Goal: Task Accomplishment & Management: Complete application form

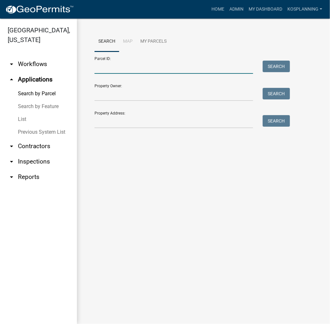
click at [108, 69] on input "Parcel ID:" at bounding box center [173, 67] width 159 height 13
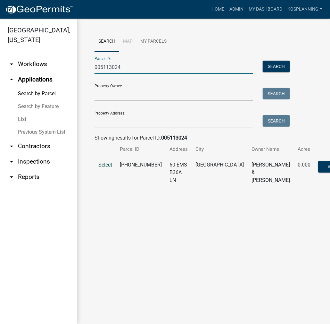
click at [103, 164] on span "Select" at bounding box center [105, 164] width 14 height 6
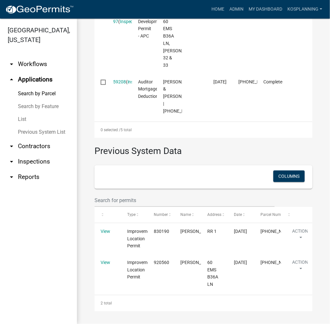
scroll to position [581, 0]
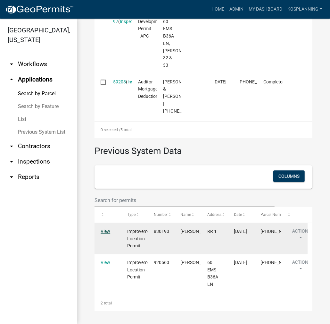
click at [105, 231] on link "View" at bounding box center [106, 230] width 10 height 5
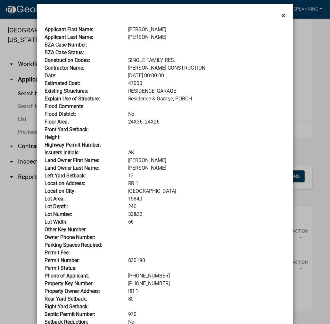
scroll to position [0, 0]
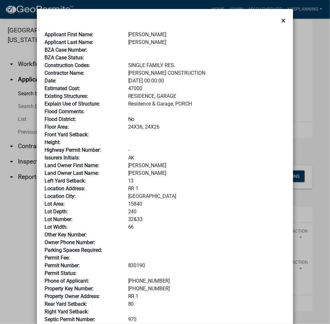
click at [283, 20] on span "×" at bounding box center [283, 20] width 4 height 9
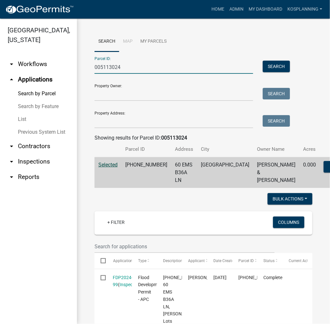
drag, startPoint x: 138, startPoint y: 67, endPoint x: 85, endPoint y: 68, distance: 53.2
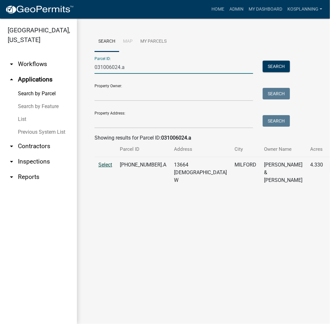
type input "031006024.a"
click at [105, 164] on span "Select" at bounding box center [105, 164] width 14 height 6
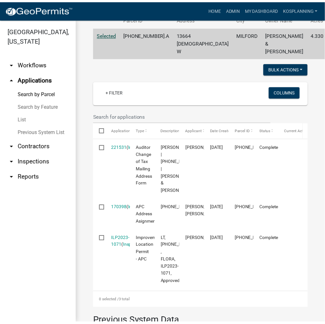
scroll to position [192, 0]
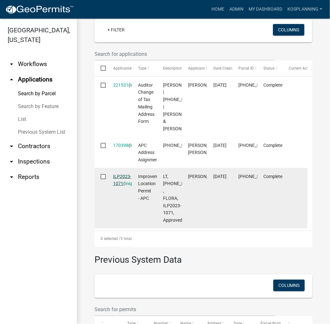
click at [119, 186] on link "ILP2023-1071" at bounding box center [122, 180] width 18 height 12
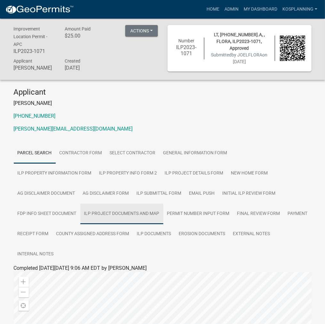
click at [163, 203] on link "ILP Project Documents and Map" at bounding box center [121, 213] width 83 height 20
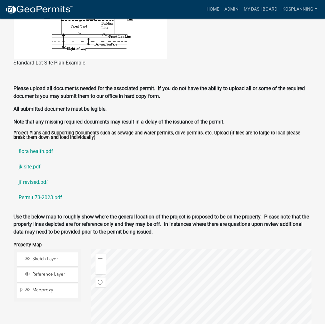
scroll to position [641, 0]
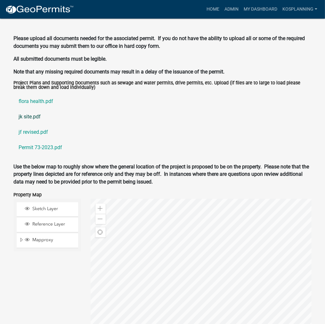
click at [31, 109] on link "jk site.pdf" at bounding box center [163, 116] width 298 height 15
click at [41, 94] on link "flora health.pdf" at bounding box center [163, 101] width 298 height 15
click at [30, 124] on link "jf revised.pdf" at bounding box center [163, 131] width 298 height 15
click at [36, 140] on link "Permit 73-2023.pdf" at bounding box center [163, 147] width 298 height 15
click at [31, 124] on link "jf revised.pdf" at bounding box center [163, 131] width 298 height 15
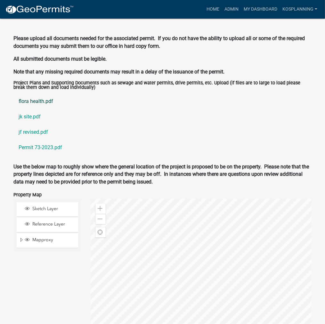
click at [42, 94] on link "flora health.pdf" at bounding box center [163, 101] width 298 height 15
click at [213, 7] on link "Home" at bounding box center [213, 9] width 18 height 12
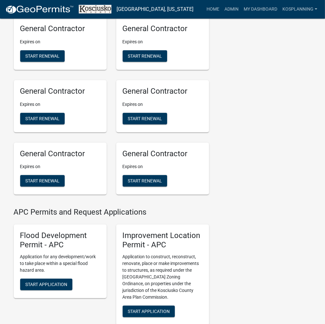
scroll to position [641, 0]
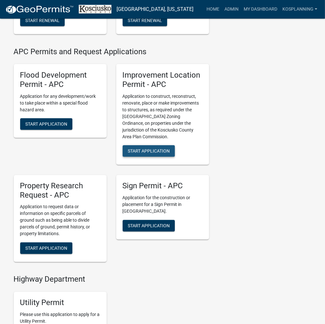
click at [140, 153] on span "Start Application" at bounding box center [149, 150] width 42 height 5
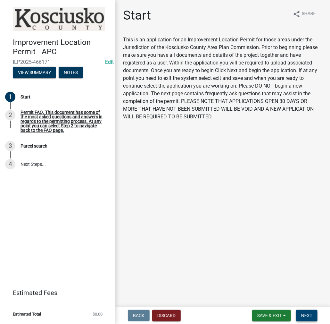
click at [307, 315] on span "Next" at bounding box center [306, 315] width 11 height 5
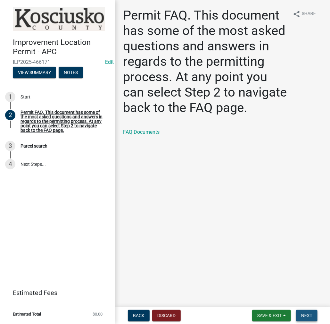
click at [307, 317] on span "Next" at bounding box center [306, 315] width 11 height 5
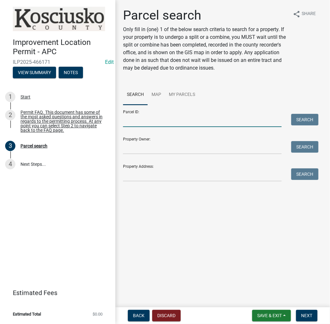
click at [182, 121] on input "Parcel ID:" at bounding box center [202, 120] width 159 height 13
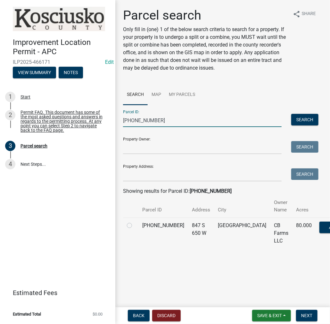
type input "[PHONE_NUMBER]"
click at [135, 221] on label at bounding box center [135, 221] width 0 height 0
click at [135, 225] on input "radio" at bounding box center [137, 223] width 4 height 4
radio input "true"
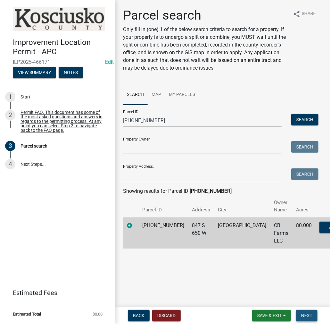
click at [305, 315] on span "Next" at bounding box center [306, 315] width 11 height 5
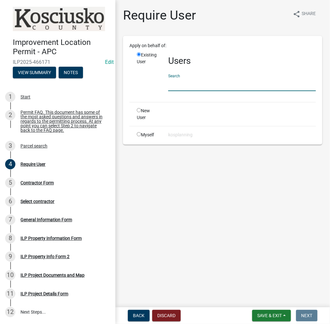
click at [208, 82] on input "text" at bounding box center [242, 84] width 148 height 13
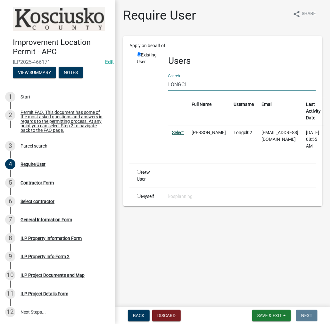
type input "LONGCL"
click at [181, 134] on link "Select" at bounding box center [178, 132] width 12 height 5
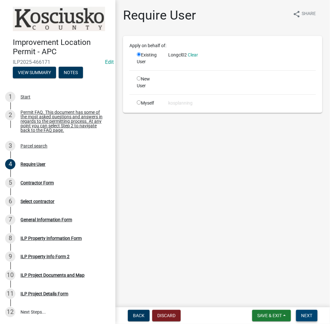
click at [310, 315] on span "Next" at bounding box center [306, 315] width 11 height 5
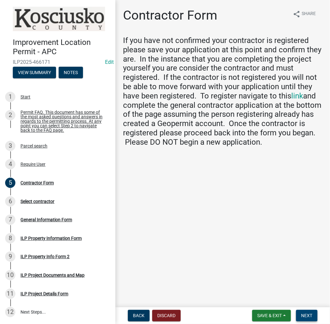
click at [306, 314] on span "Next" at bounding box center [306, 315] width 11 height 5
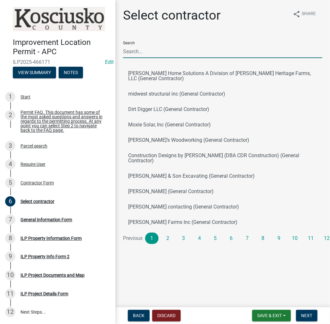
click at [184, 50] on input "Search" at bounding box center [222, 51] width 199 height 13
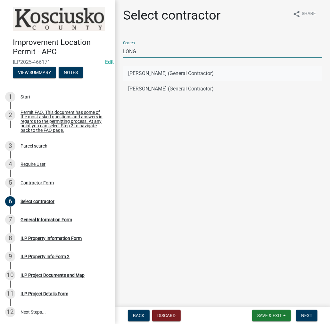
type input "LONG"
click at [147, 72] on button "[PERSON_NAME] (General Contractor)" at bounding box center [222, 73] width 199 height 15
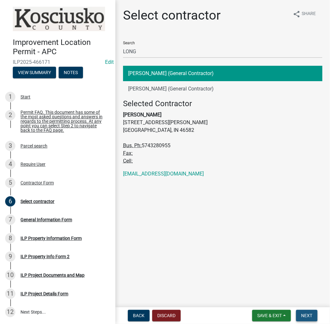
click at [306, 314] on span "Next" at bounding box center [306, 315] width 11 height 5
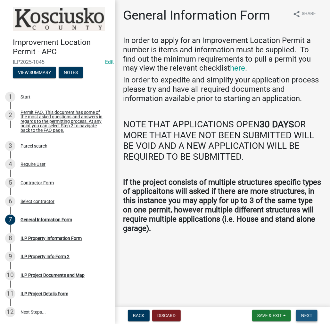
click at [305, 316] on span "Next" at bounding box center [306, 315] width 11 height 5
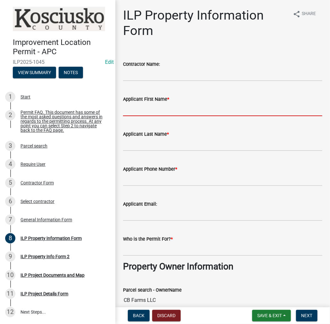
click at [204, 111] on input "Applicant First Name *" at bounding box center [222, 109] width 199 height 13
type input "D"
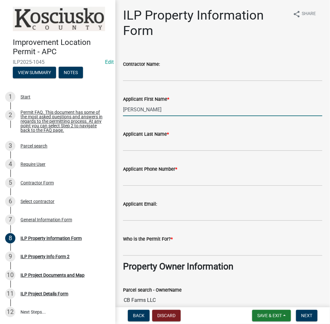
type input "[PERSON_NAME]"
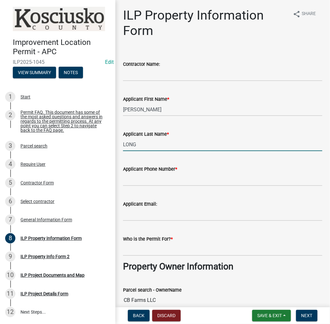
type input "LONG"
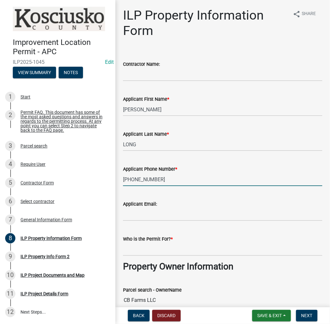
type input "[PHONE_NUMBER]"
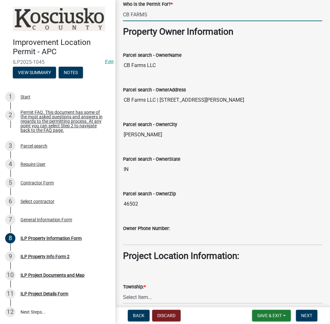
scroll to position [288, 0]
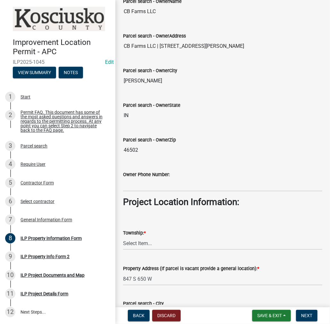
type input "CB FARMS"
click at [165, 244] on select "Select Item... [PERSON_NAME] - Elkhart Co Clay Etna [GEOGRAPHIC_DATA][PERSON_NA…" at bounding box center [222, 242] width 199 height 13
click at [123, 236] on select "Select Item... [PERSON_NAME] - Elkhart Co Clay Etna [GEOGRAPHIC_DATA][PERSON_NA…" at bounding box center [222, 242] width 199 height 13
select select "64828b0b-a73a-4b16-bea5-02223c020af0"
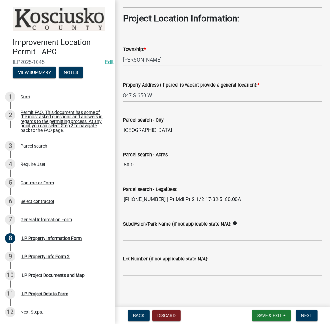
scroll to position [471, 0]
click at [302, 314] on span "Next" at bounding box center [306, 315] width 11 height 5
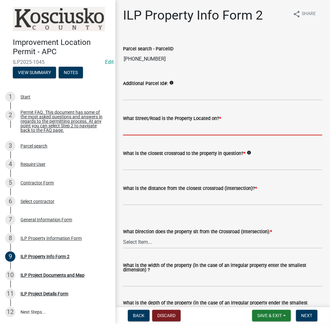
click at [174, 133] on input "What Street/Road is the Property Located on? *" at bounding box center [222, 128] width 199 height 13
type input "100 S"
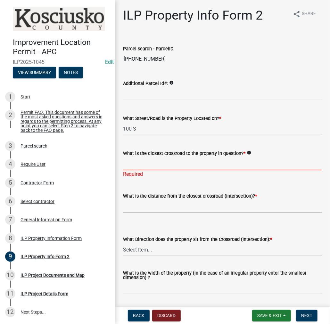
click at [159, 161] on input "What is the closest crossroad to the property in question? *" at bounding box center [222, 163] width 199 height 13
type input "675 W"
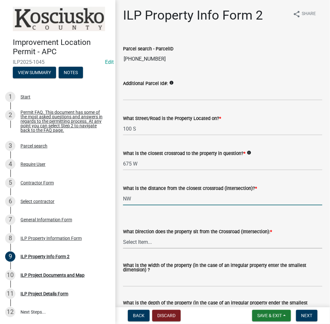
type input "0"
click at [155, 242] on select "Select Item... N NE NW S SE SW E W" at bounding box center [222, 241] width 199 height 13
click at [123, 235] on select "Select Item... N NE NW S SE SW E W" at bounding box center [222, 241] width 199 height 13
select select "d5ef8917-5513-464f-93cd-11bc9adf3566"
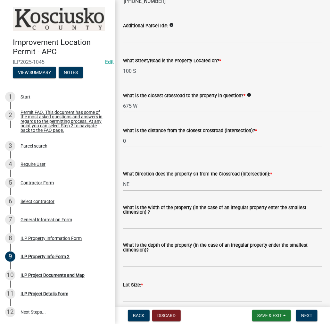
scroll to position [64, 0]
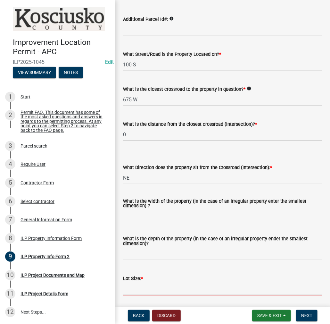
click at [160, 291] on input "text" at bounding box center [222, 288] width 199 height 13
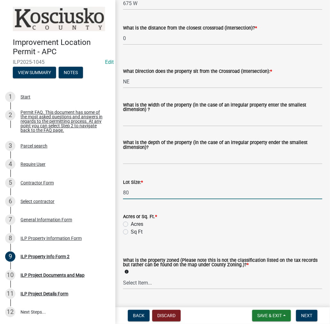
type input "80"
click at [131, 224] on label "Acres" at bounding box center [137, 224] width 12 height 8
click at [131, 224] on input "Acres" at bounding box center [133, 222] width 4 height 4
radio input "true"
click at [171, 283] on select "Select Item... Agricultural Agricultural 2 Commercial Environmental Industrial …" at bounding box center [222, 282] width 199 height 13
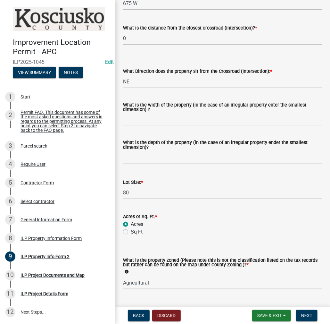
click at [123, 276] on select "Select Item... Agricultural Agricultural 2 Commercial Environmental Industrial …" at bounding box center [222, 282] width 199 height 13
select select "ea119d11-e52e-4559-b746-af06211fe819"
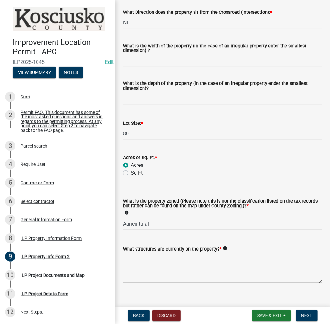
scroll to position [227, 0]
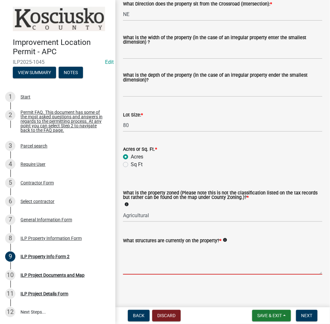
click at [177, 260] on textarea "What structures are currently on the property? *" at bounding box center [222, 259] width 199 height 30
type textarea "AG BLDGS"
click at [305, 310] on button "Next" at bounding box center [306, 315] width 21 height 12
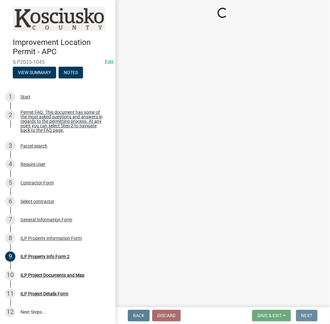
scroll to position [0, 0]
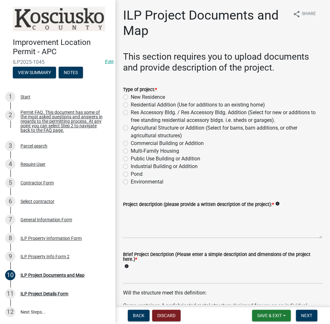
click at [131, 127] on label "Agricultural Structure or Addition (Select for barns, barn additions, or other …" at bounding box center [227, 131] width 192 height 15
click at [131, 127] on input "Agricultural Structure or Addition (Select for barns, barn additions, or other …" at bounding box center [133, 126] width 4 height 4
radio input "true"
click at [169, 227] on textarea "Project description (please provide a written description of the project): *" at bounding box center [222, 223] width 199 height 30
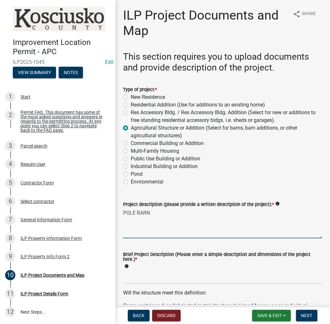
type textarea "POLE BARN"
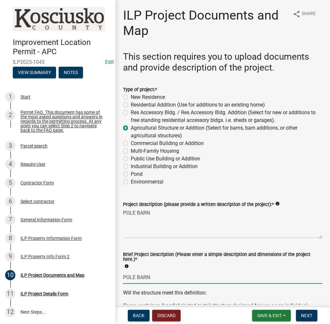
type input "POLE BARN"
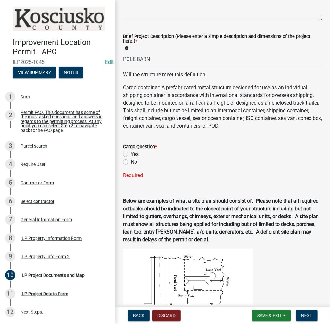
click at [131, 161] on label "No" at bounding box center [134, 162] width 6 height 8
click at [131, 161] on input "No" at bounding box center [133, 160] width 4 height 4
radio input "true"
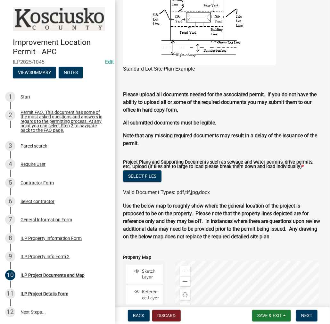
scroll to position [591, 0]
click at [140, 176] on button "Select files" at bounding box center [142, 176] width 38 height 12
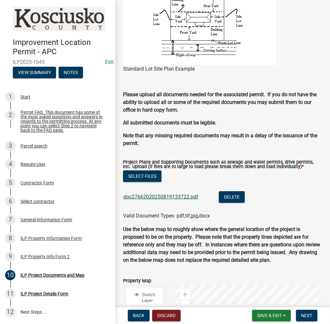
click at [153, 197] on link "doc27662020250819133722.pdf" at bounding box center [160, 196] width 75 height 6
click at [305, 315] on span "Next" at bounding box center [306, 315] width 11 height 5
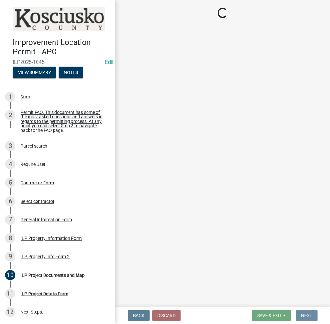
scroll to position [0, 0]
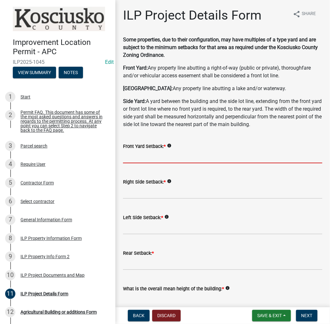
click at [175, 155] on input "text" at bounding box center [222, 156] width 199 height 13
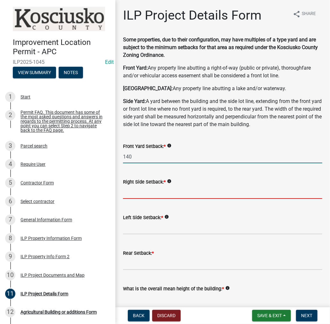
type input "140.0"
type input "2"
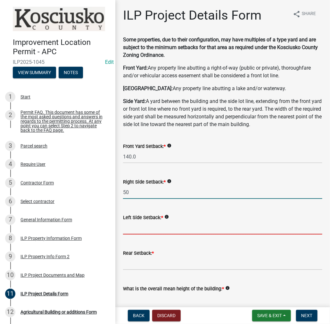
type input "50.0"
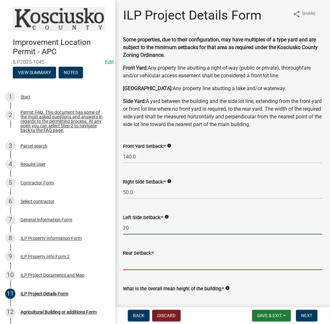
type input "20.0"
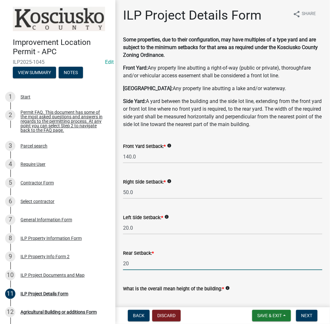
type input "20.0"
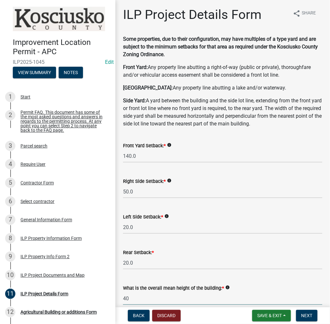
type input "40.0"
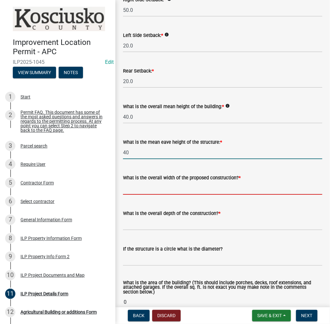
type input "40.0"
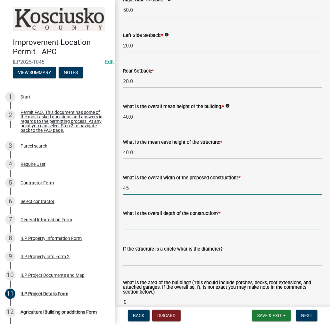
type input "45.00"
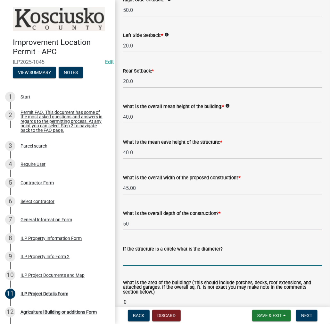
type input "50.00"
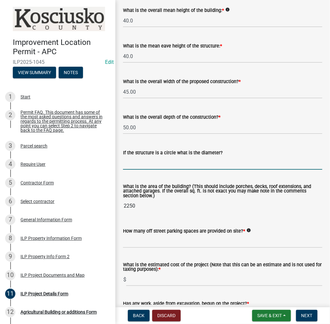
scroll to position [310, 0]
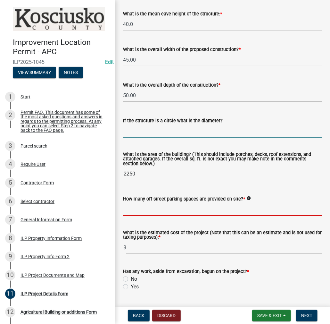
click at [169, 210] on input "text" at bounding box center [222, 208] width 199 height 13
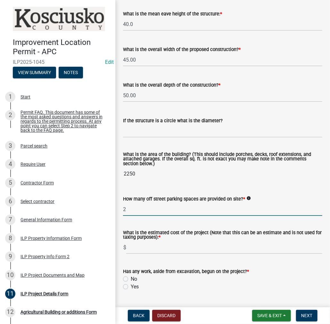
type input "2"
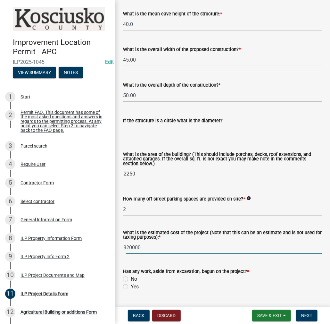
type input "20000"
click at [131, 277] on label "No" at bounding box center [134, 279] width 6 height 8
click at [131, 277] on input "No" at bounding box center [133, 277] width 4 height 4
radio input "true"
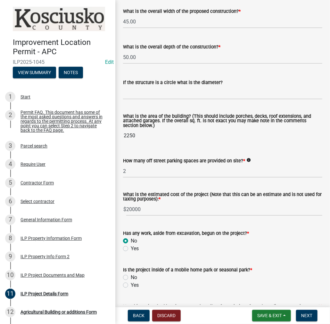
scroll to position [406, 0]
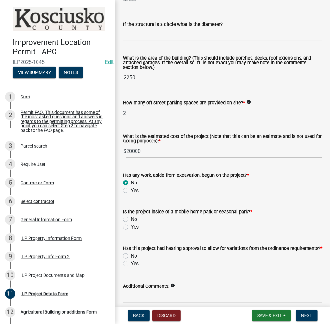
click at [131, 219] on label "No" at bounding box center [134, 219] width 6 height 8
click at [131, 219] on input "No" at bounding box center [133, 217] width 4 height 4
radio input "true"
click at [131, 258] on label "No" at bounding box center [134, 256] width 6 height 8
click at [131, 256] on input "No" at bounding box center [133, 254] width 4 height 4
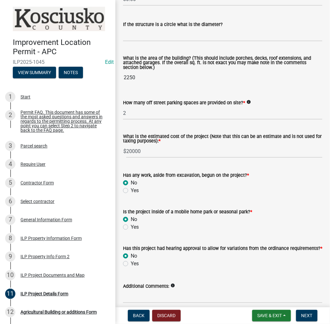
radio input "true"
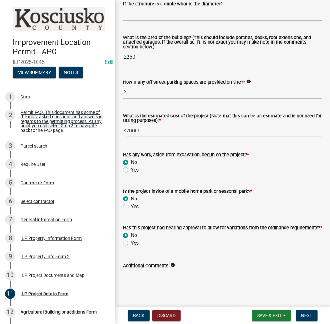
scroll to position [438, 0]
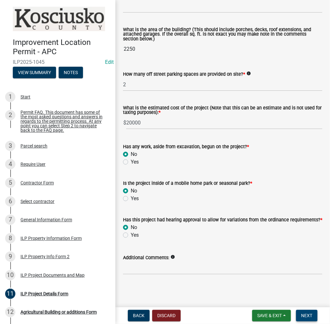
click at [303, 319] on button "Next" at bounding box center [306, 315] width 21 height 12
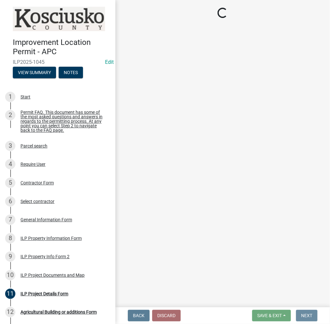
scroll to position [0, 0]
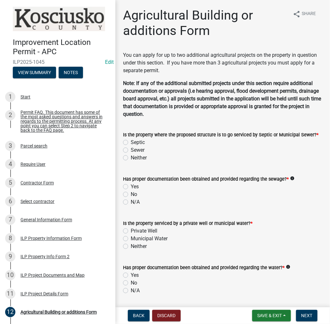
click at [131, 142] on label "Septic" at bounding box center [138, 142] width 14 height 8
click at [131, 142] on input "Septic" at bounding box center [133, 140] width 4 height 4
radio input "true"
click at [131, 187] on label "Yes" at bounding box center [135, 187] width 8 height 8
click at [131, 187] on input "Yes" at bounding box center [133, 185] width 4 height 4
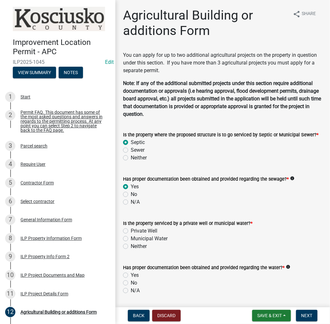
radio input "true"
click at [131, 231] on label "Private Well" at bounding box center [144, 231] width 27 height 8
click at [131, 231] on input "Private Well" at bounding box center [133, 229] width 4 height 4
radio input "true"
click at [131, 275] on label "Yes" at bounding box center [135, 275] width 8 height 8
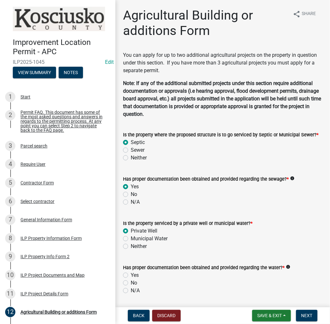
click at [131, 275] on input "Yes" at bounding box center [133, 273] width 4 height 4
radio input "true"
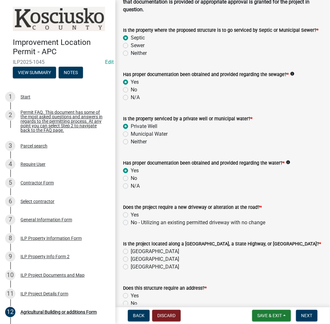
scroll to position [160, 0]
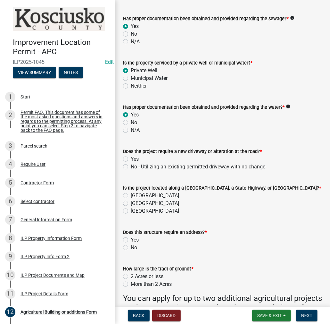
click at [131, 166] on label "No - Utilizing an existing permitted driveway with no change" at bounding box center [198, 167] width 135 height 8
click at [131, 166] on input "No - Utilizing an existing permitted driveway with no change" at bounding box center [133, 165] width 4 height 4
radio input "true"
click at [131, 196] on label "[GEOGRAPHIC_DATA]" at bounding box center [155, 196] width 48 height 8
click at [131, 196] on input "[GEOGRAPHIC_DATA]" at bounding box center [133, 194] width 4 height 4
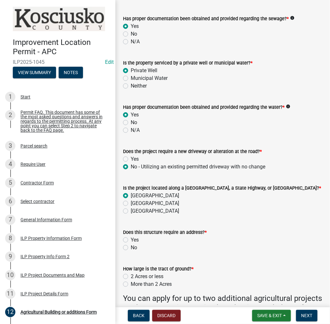
radio input "true"
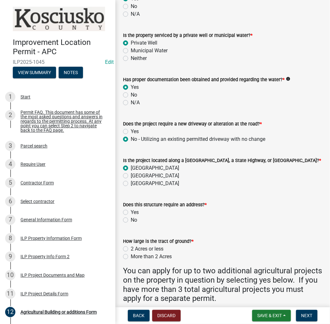
scroll to position [224, 0]
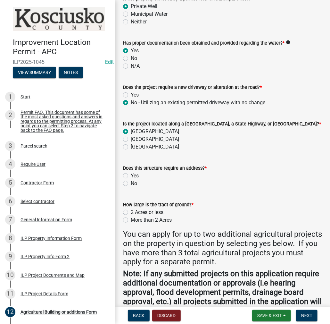
click at [131, 182] on label "No" at bounding box center [134, 183] width 6 height 8
click at [131, 182] on input "No" at bounding box center [133, 181] width 4 height 4
radio input "true"
click at [131, 219] on label "More than 2 Acres" at bounding box center [151, 220] width 41 height 8
click at [131, 219] on input "More than 2 Acres" at bounding box center [133, 218] width 4 height 4
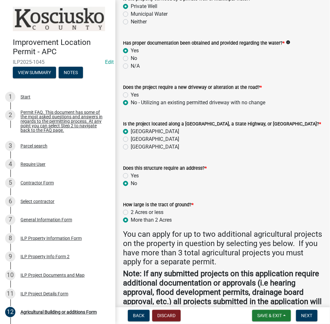
radio input "true"
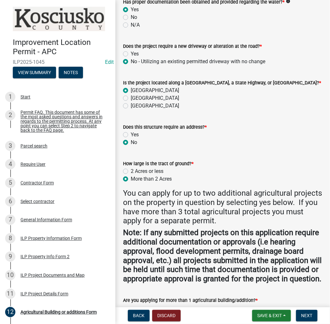
scroll to position [327, 0]
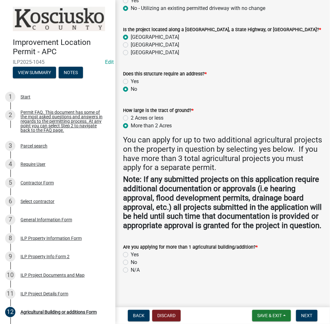
click at [131, 262] on label "No" at bounding box center [134, 262] width 6 height 8
click at [131, 262] on input "No" at bounding box center [133, 260] width 4 height 4
radio input "true"
click at [308, 316] on span "Next" at bounding box center [306, 315] width 11 height 5
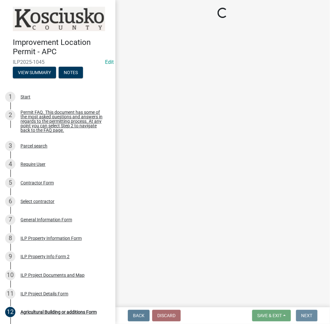
scroll to position [0, 0]
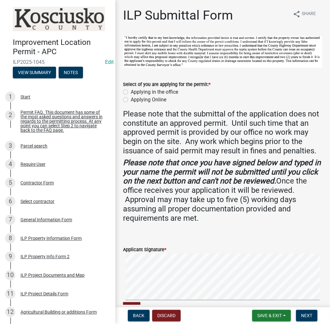
click at [131, 91] on label "Applying in the office" at bounding box center [154, 92] width 47 height 8
click at [131, 91] on input "Applying in the office" at bounding box center [133, 90] width 4 height 4
radio input "true"
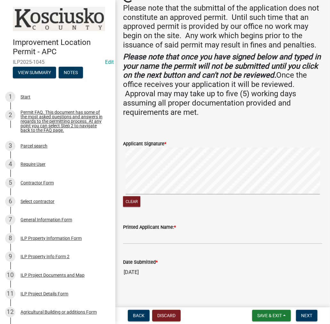
scroll to position [117, 0]
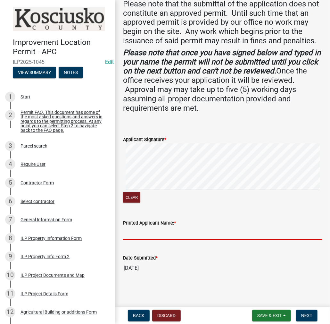
click at [197, 234] on input "Printed Applicant Name: *" at bounding box center [222, 232] width 199 height 13
type input "[PERSON_NAME]"
click at [309, 316] on span "Next" at bounding box center [306, 315] width 11 height 5
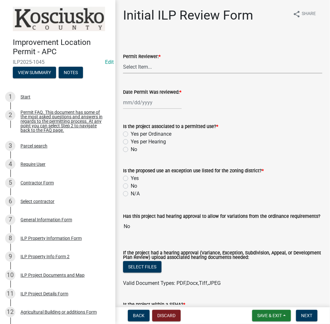
click at [135, 71] on select "Select Item... MMS LT AT CS [PERSON_NAME]" at bounding box center [222, 66] width 199 height 13
click at [123, 60] on select "Select Item... MMS LT AT CS [PERSON_NAME]" at bounding box center [222, 66] width 199 height 13
select select "d95389f4-ab5a-4603-9826-29cf73316391"
select select "8"
select select "2025"
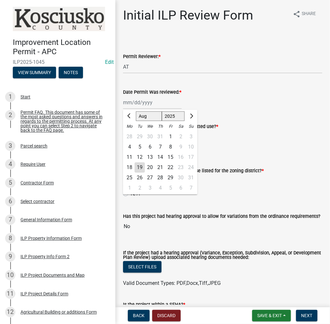
click at [132, 105] on div "[PERSON_NAME] Feb Mar Apr [PERSON_NAME][DATE] Oct Nov [DATE] 1526 1527 1528 152…" at bounding box center [152, 102] width 59 height 13
click at [139, 165] on div "19" at bounding box center [140, 167] width 10 height 10
type input "[DATE]"
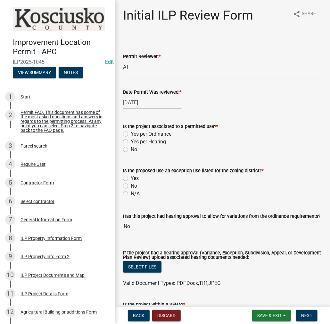
click at [131, 133] on label "Yes per Ordinance" at bounding box center [151, 134] width 41 height 8
click at [131, 133] on input "Yes per Ordinance" at bounding box center [133, 132] width 4 height 4
radio input "true"
click at [131, 193] on label "N/A" at bounding box center [135, 194] width 9 height 8
click at [131, 193] on input "N/A" at bounding box center [133, 192] width 4 height 4
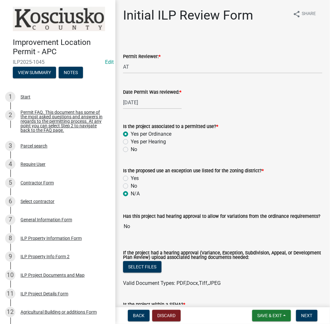
radio input "true"
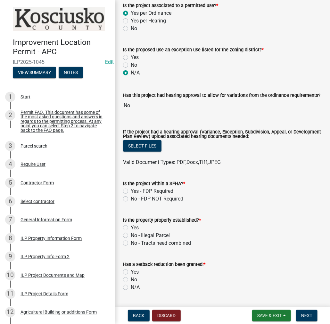
scroll to position [128, 0]
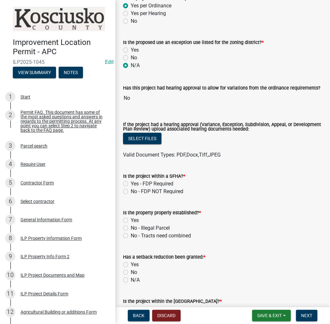
click at [131, 193] on label "No - FDP NOT Required" at bounding box center [157, 191] width 53 height 8
click at [131, 192] on input "No - FDP NOT Required" at bounding box center [133, 189] width 4 height 4
radio input "true"
click at [131, 218] on label "Yes" at bounding box center [135, 220] width 8 height 8
click at [131, 218] on input "Yes" at bounding box center [133, 218] width 4 height 4
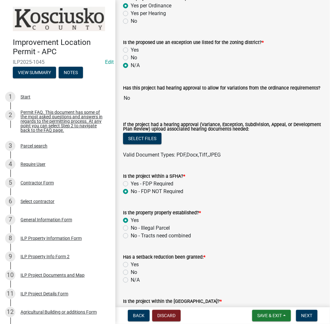
radio input "true"
click at [131, 279] on label "N/A" at bounding box center [135, 280] width 9 height 8
click at [131, 279] on input "N/A" at bounding box center [133, 278] width 4 height 4
radio input "true"
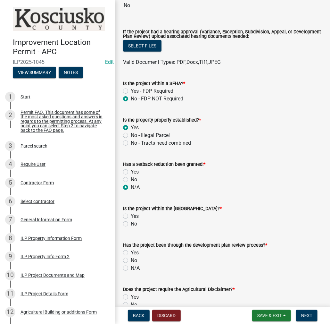
scroll to position [224, 0]
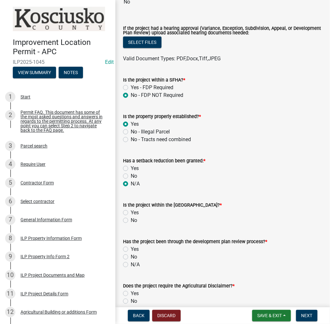
click at [131, 219] on label "No" at bounding box center [134, 220] width 6 height 8
click at [131, 219] on input "No" at bounding box center [133, 218] width 4 height 4
radio input "true"
click at [131, 264] on label "N/A" at bounding box center [135, 264] width 9 height 8
click at [131, 264] on input "N/A" at bounding box center [133, 262] width 4 height 4
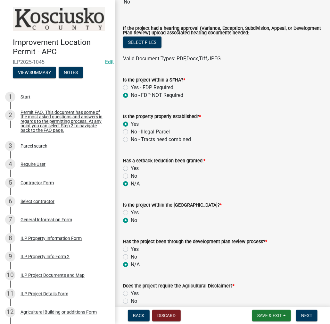
radio input "true"
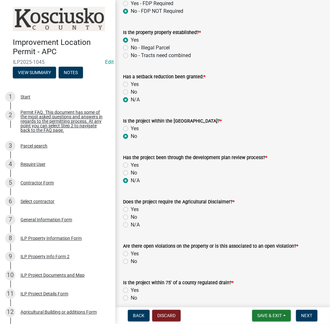
scroll to position [320, 0]
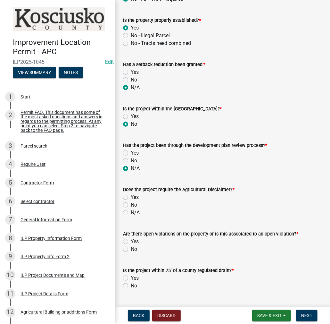
click at [131, 203] on label "No" at bounding box center [134, 205] width 6 height 8
click at [131, 203] on input "No" at bounding box center [133, 203] width 4 height 4
radio input "true"
click at [131, 249] on label "No" at bounding box center [134, 249] width 6 height 8
click at [131, 249] on input "No" at bounding box center [133, 247] width 4 height 4
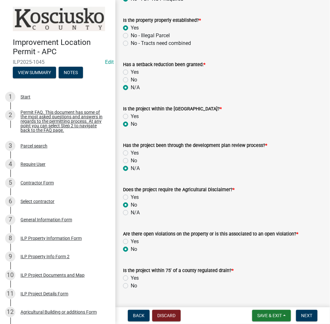
radio input "true"
click at [131, 286] on label "No" at bounding box center [134, 286] width 6 height 8
click at [131, 286] on input "No" at bounding box center [133, 284] width 4 height 4
radio input "true"
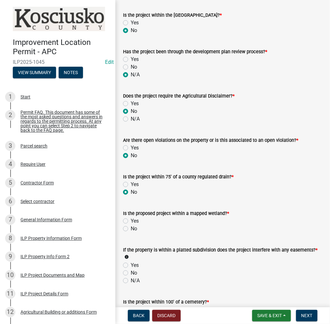
scroll to position [448, 0]
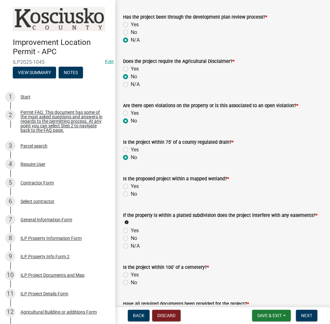
drag, startPoint x: 125, startPoint y: 195, endPoint x: 123, endPoint y: 201, distance: 6.1
click at [131, 195] on label "No" at bounding box center [134, 194] width 6 height 8
click at [131, 194] on input "No" at bounding box center [133, 192] width 4 height 4
radio input "true"
click at [131, 245] on label "N/A" at bounding box center [135, 246] width 9 height 8
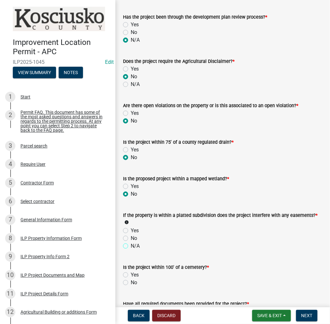
click at [131, 245] on input "N/A" at bounding box center [133, 244] width 4 height 4
radio input "true"
click at [131, 283] on label "No" at bounding box center [134, 282] width 6 height 8
click at [131, 283] on input "No" at bounding box center [133, 280] width 4 height 4
radio input "true"
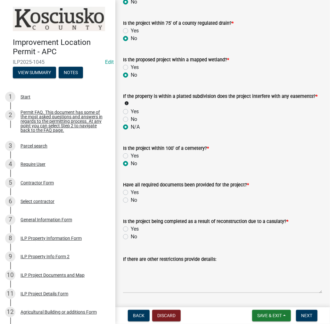
scroll to position [577, 0]
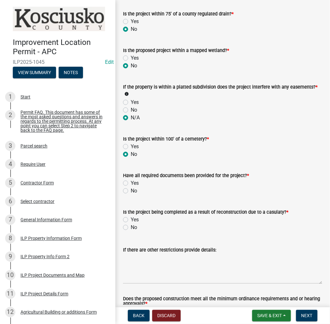
click at [131, 183] on label "Yes" at bounding box center [135, 183] width 8 height 8
click at [131, 183] on input "Yes" at bounding box center [133, 181] width 4 height 4
radio input "true"
click at [131, 227] on label "No" at bounding box center [134, 227] width 6 height 8
click at [131, 227] on input "No" at bounding box center [133, 225] width 4 height 4
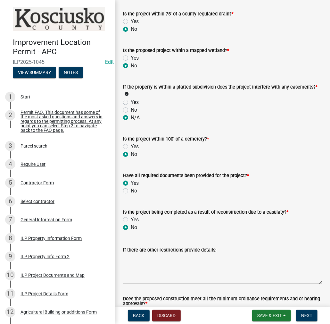
radio input "true"
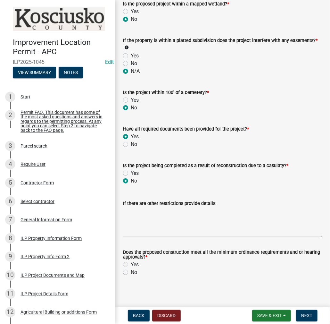
scroll to position [625, 0]
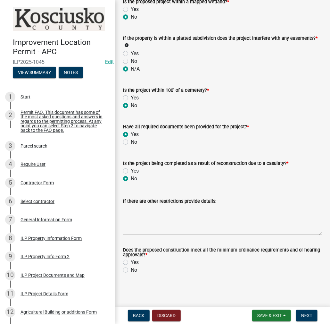
click at [131, 262] on label "Yes" at bounding box center [135, 262] width 8 height 8
click at [131, 262] on input "Yes" at bounding box center [133, 260] width 4 height 4
radio input "true"
click at [306, 317] on span "Next" at bounding box center [306, 315] width 11 height 5
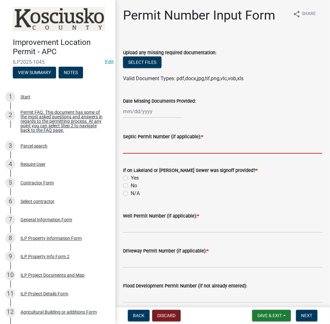
click at [155, 152] on input "Septic Permit Number (if applicable): *" at bounding box center [222, 146] width 199 height 13
type input "LETTER"
click at [131, 193] on label "N/A" at bounding box center [135, 193] width 9 height 8
click at [131, 193] on input "N/A" at bounding box center [133, 191] width 4 height 4
radio input "true"
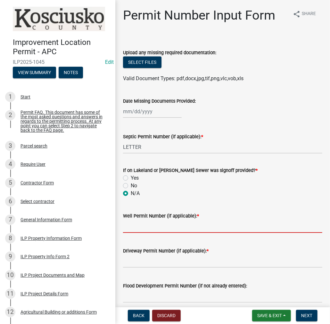
click at [145, 226] on input "Well Permit Number (if applicable): *" at bounding box center [222, 225] width 199 height 13
type input "LETTER"
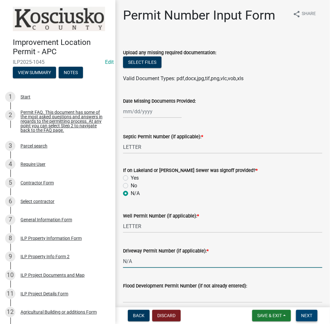
type input "N/A"
click at [305, 313] on span "Next" at bounding box center [306, 315] width 11 height 5
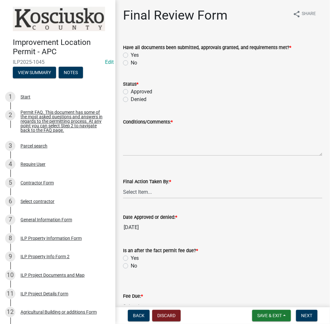
click at [131, 55] on label "Yes" at bounding box center [135, 55] width 8 height 8
click at [131, 55] on input "Yes" at bounding box center [133, 53] width 4 height 4
radio input "true"
click at [131, 90] on label "Approved" at bounding box center [141, 92] width 21 height 8
click at [131, 90] on input "Approved" at bounding box center [133, 90] width 4 height 4
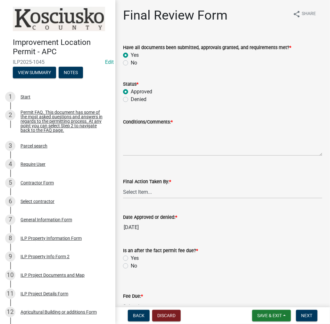
radio input "true"
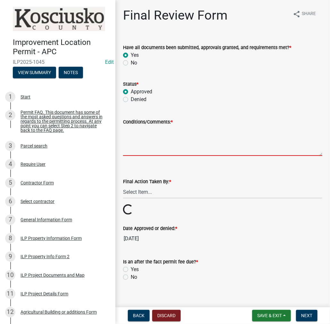
click at [143, 143] on textarea "Conditions/Comments: *" at bounding box center [222, 141] width 199 height 30
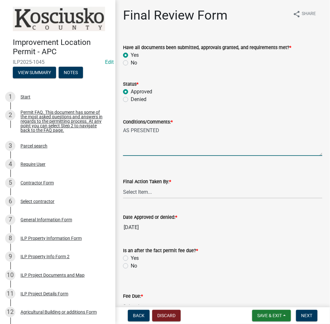
type textarea "AS PRESENTED"
click at [135, 193] on select "Select Item... MMS LT AT CS [PERSON_NAME]" at bounding box center [222, 191] width 199 height 13
click at [123, 185] on select "Select Item... MMS LT AT CS [PERSON_NAME]" at bounding box center [222, 191] width 199 height 13
select select "d95389f4-ab5a-4603-9826-29cf73316391"
click at [131, 266] on label "No" at bounding box center [134, 266] width 6 height 8
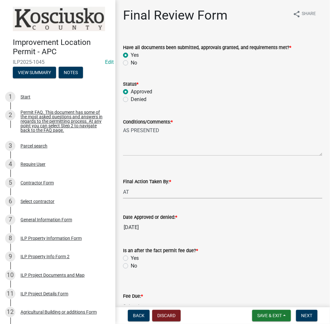
click at [131, 266] on input "No" at bounding box center [133, 264] width 4 height 4
radio input "true"
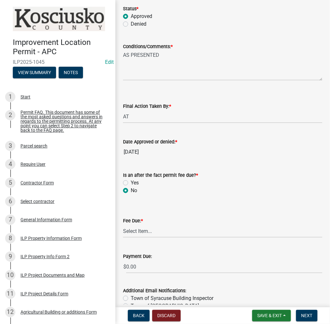
scroll to position [111, 0]
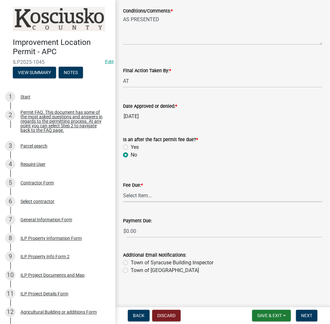
click at [158, 196] on select "Select Item... N/A $10.00 $25.00 $125.00 $250 $500 $500 + $10.00 for every 10 s…" at bounding box center [222, 195] width 199 height 13
click at [123, 202] on select "Select Item... N/A $10.00 $25.00 $125.00 $250 $500 $500 + $10.00 for every 10 s…" at bounding box center [222, 195] width 199 height 13
select select "6f482d1d-eb35-47e6-92b0-143404755581"
click at [305, 315] on span "Next" at bounding box center [306, 315] width 11 height 5
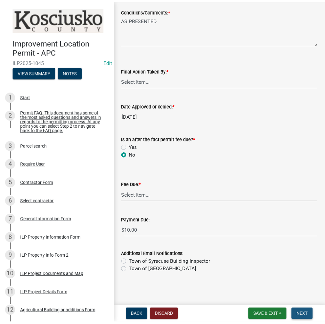
scroll to position [0, 0]
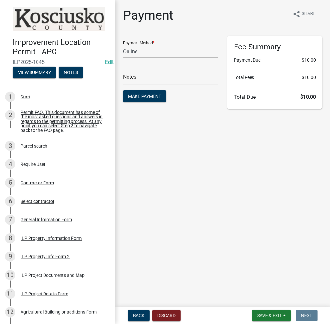
click at [151, 53] on select "Credit Card POS Check Cash Online" at bounding box center [170, 51] width 95 height 13
select select "0: 2"
click at [123, 45] on select "Credit Card POS Check Cash Online" at bounding box center [170, 51] width 95 height 13
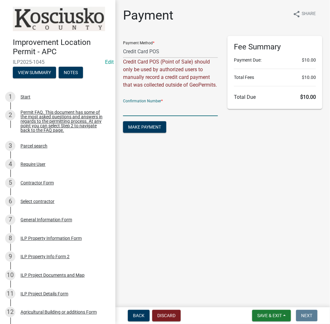
click at [148, 116] on input "text" at bounding box center [170, 109] width 95 height 13
type input "14844646"
click at [135, 129] on span "Make Payment" at bounding box center [144, 126] width 33 height 5
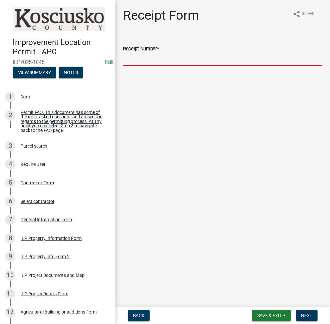
click at [170, 61] on input "Receipt Number *" at bounding box center [222, 59] width 199 height 13
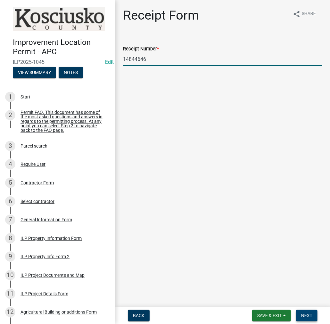
type input "14844646"
click at [307, 313] on span "Next" at bounding box center [306, 315] width 11 height 5
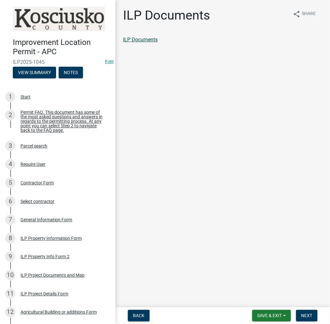
click at [141, 39] on link "ILP Documents" at bounding box center [140, 40] width 35 height 6
click at [302, 313] on span "Next" at bounding box center [306, 315] width 11 height 5
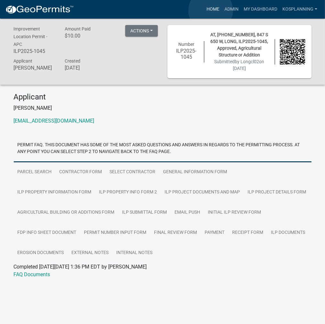
click at [211, 11] on link "Home" at bounding box center [213, 9] width 18 height 12
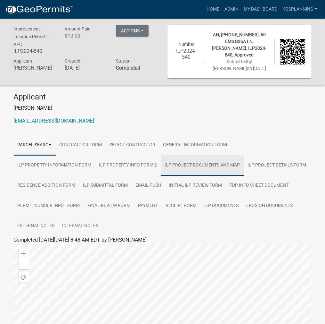
click at [161, 159] on link "ILP Project Documents and Map" at bounding box center [202, 165] width 83 height 20
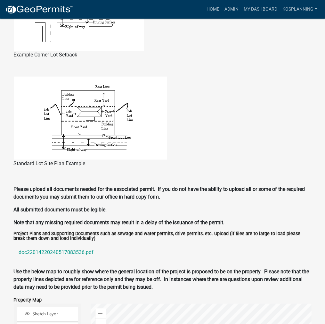
scroll to position [512, 0]
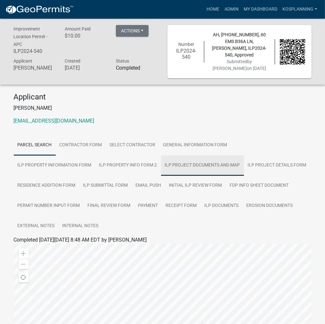
click at [161, 159] on link "ILP Project Documents and Map" at bounding box center [202, 165] width 83 height 20
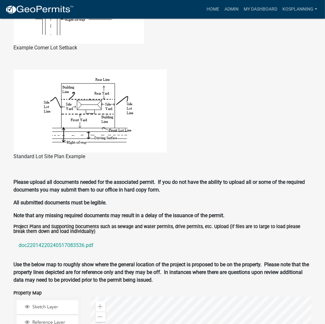
scroll to position [480, 0]
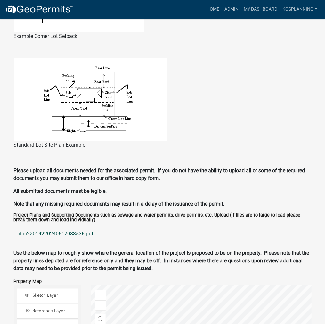
click at [68, 227] on link "doc22014220240517083536.pdf" at bounding box center [163, 233] width 298 height 15
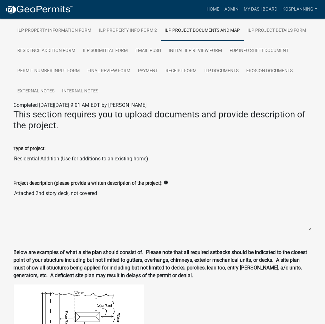
scroll to position [96, 0]
